Goal: Transaction & Acquisition: Download file/media

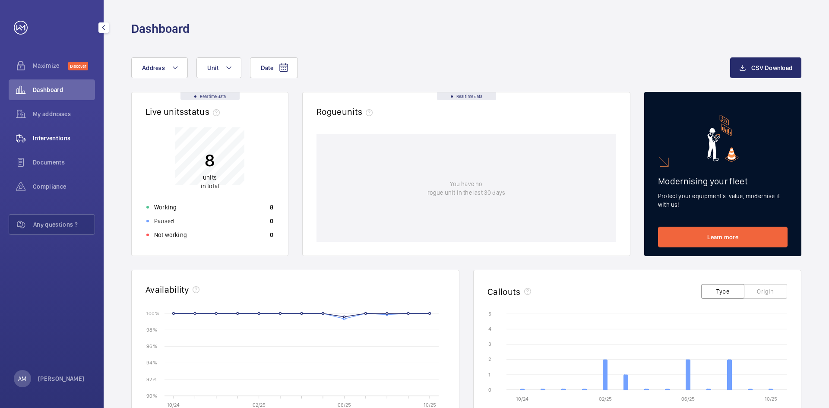
click at [53, 135] on span "Interventions" at bounding box center [64, 138] width 62 height 9
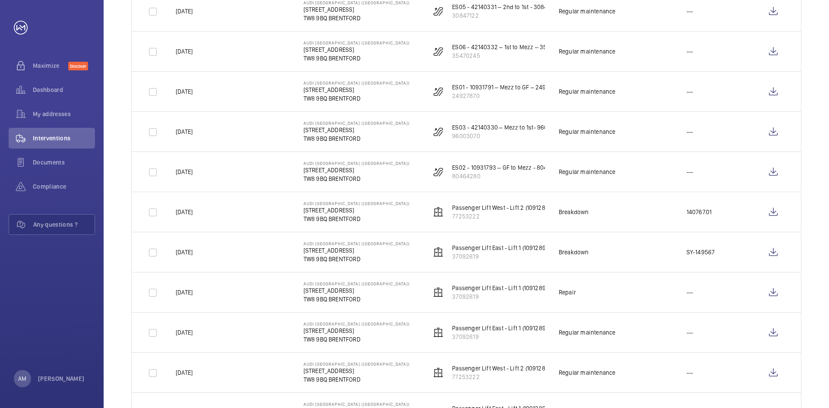
scroll to position [173, 0]
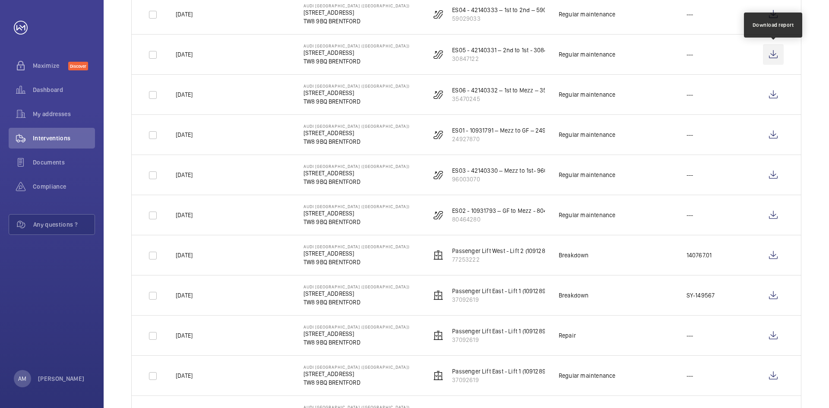
click at [770, 53] on wm-front-icon-button at bounding box center [773, 54] width 21 height 21
